Goal: Information Seeking & Learning: Learn about a topic

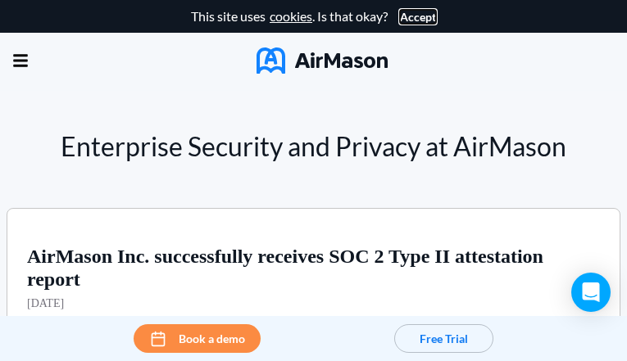
click at [413, 16] on button "Accept" at bounding box center [418, 17] width 36 height 13
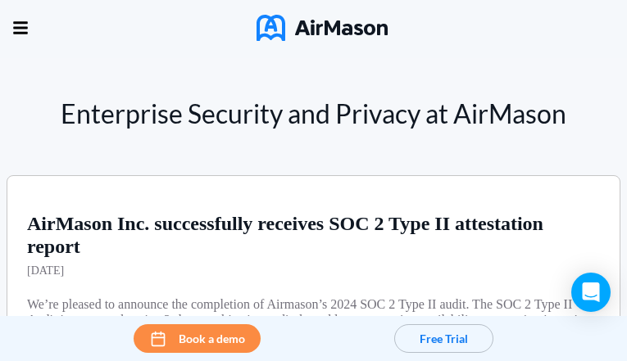
click at [313, 184] on div "Enterprise Security and Privacy at AirMason AirMason Inc. successfully receives…" at bounding box center [313, 343] width 627 height 488
